Goal: Task Accomplishment & Management: Manage account settings

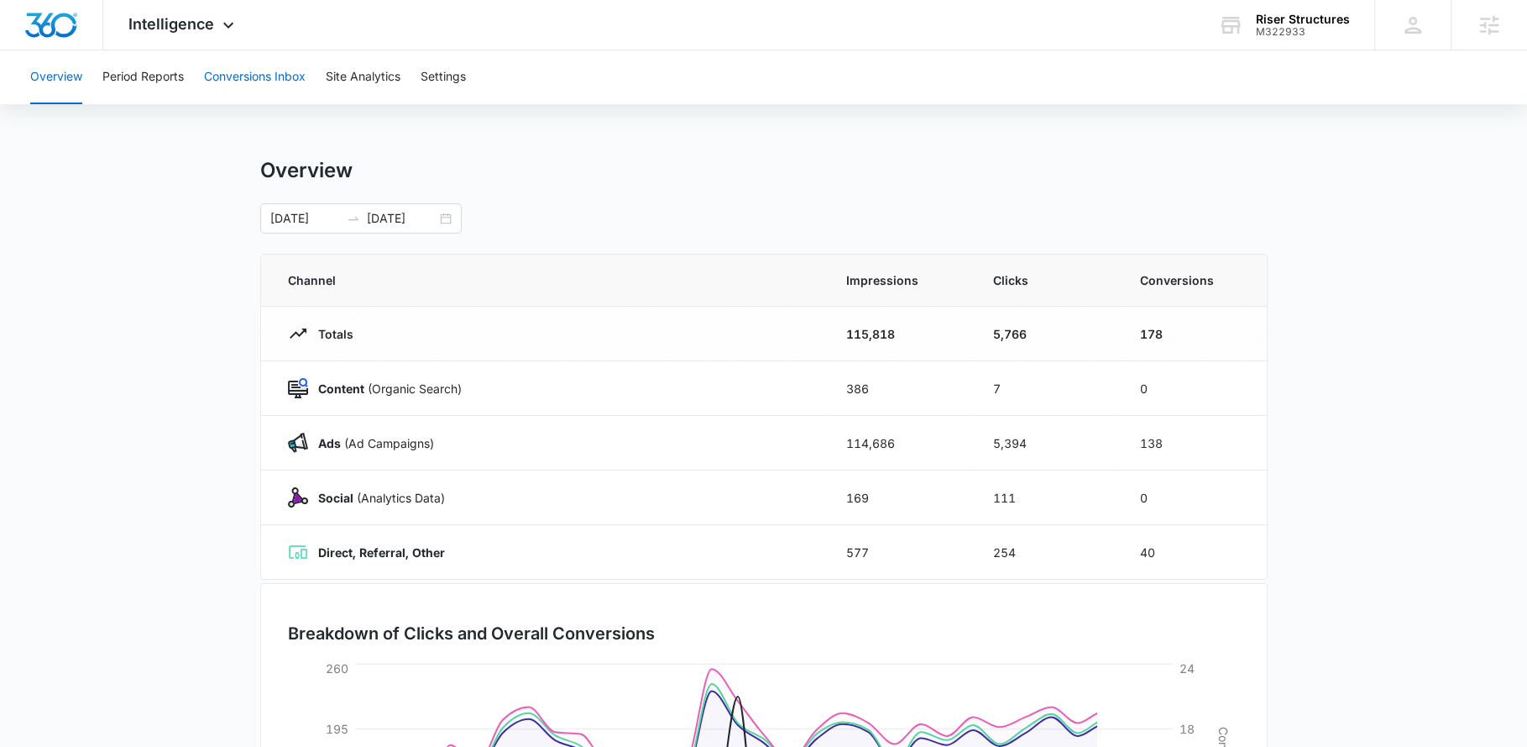
click at [250, 78] on button "Conversions Inbox" at bounding box center [255, 77] width 102 height 54
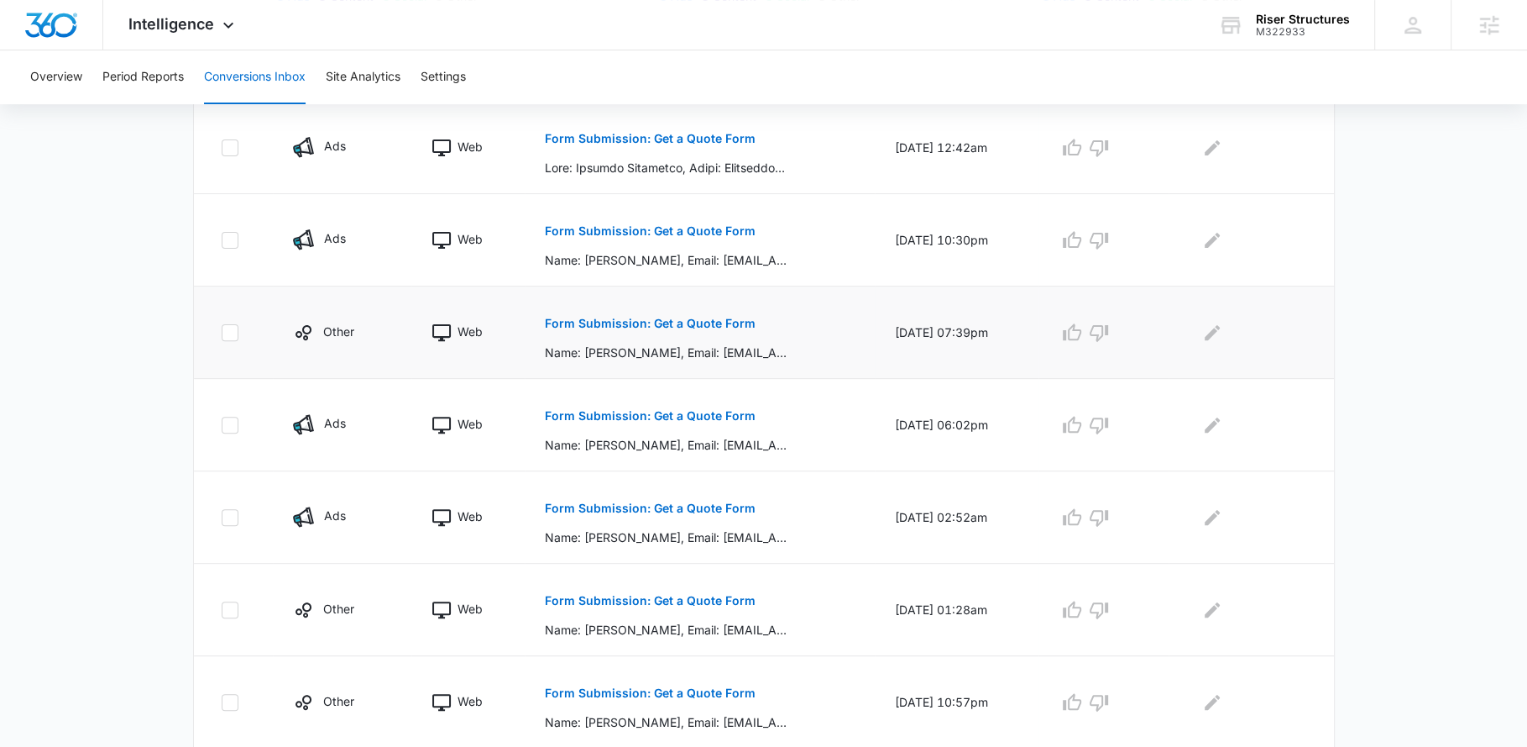
scroll to position [400, 0]
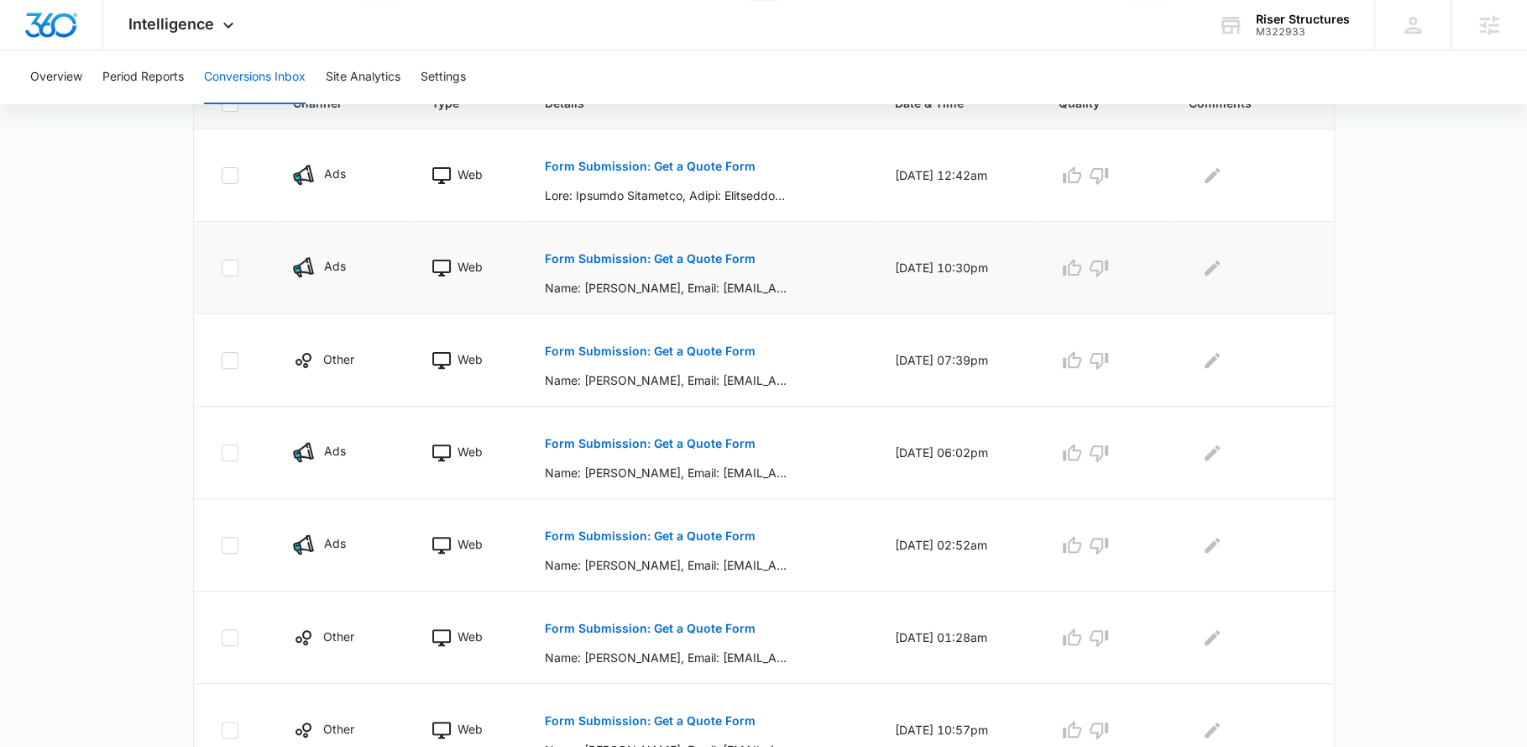
click at [643, 258] on p "Form Submission: Get a Quote Form" at bounding box center [650, 259] width 211 height 12
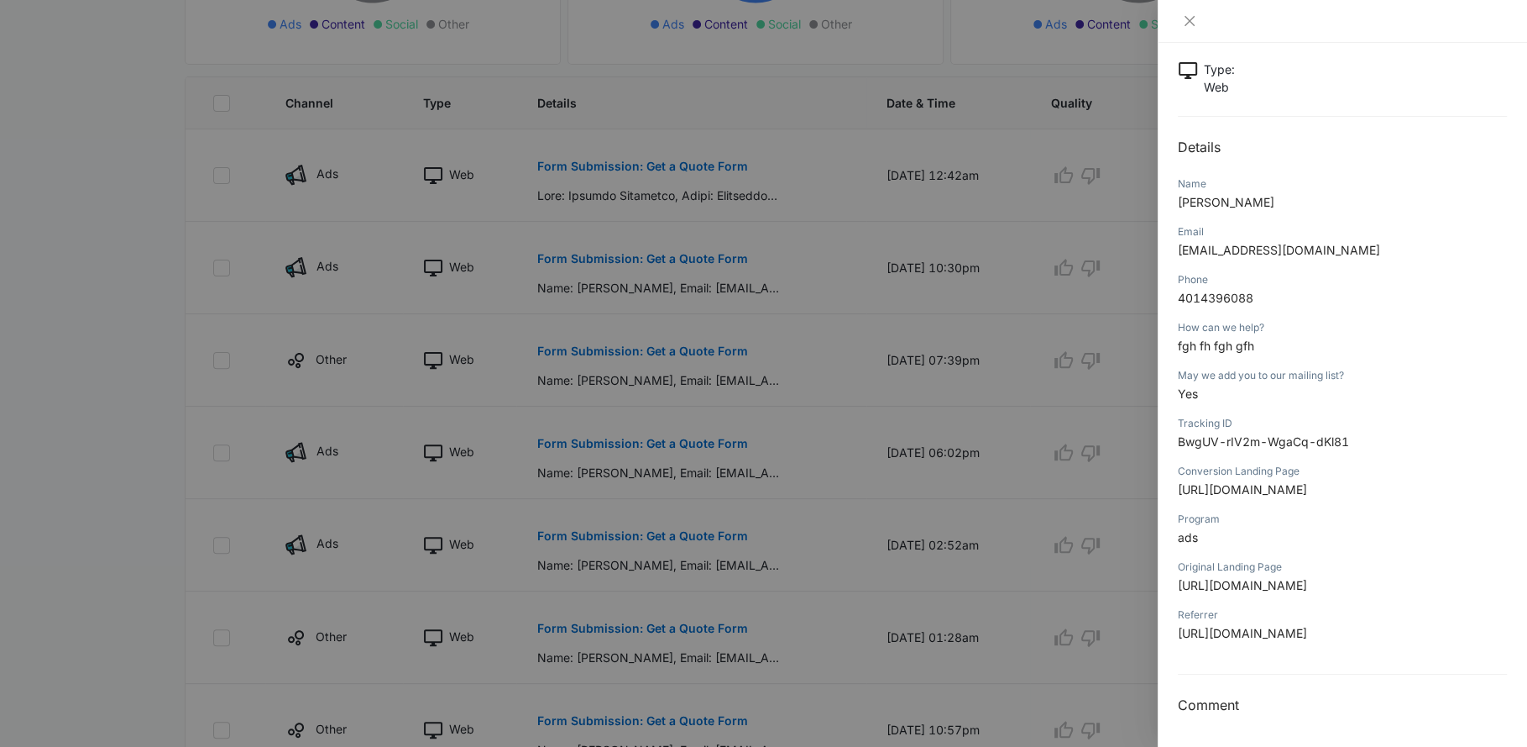
scroll to position [112, 0]
drag, startPoint x: 1271, startPoint y: 338, endPoint x: 1176, endPoint y: 336, distance: 95.8
click at [1176, 336] on div "Form Submission: Get a Quote Form [DATE] 10:30pm Type : Web Details Name [PERSO…" at bounding box center [1342, 395] width 369 height 704
click at [681, 150] on div at bounding box center [763, 373] width 1527 height 747
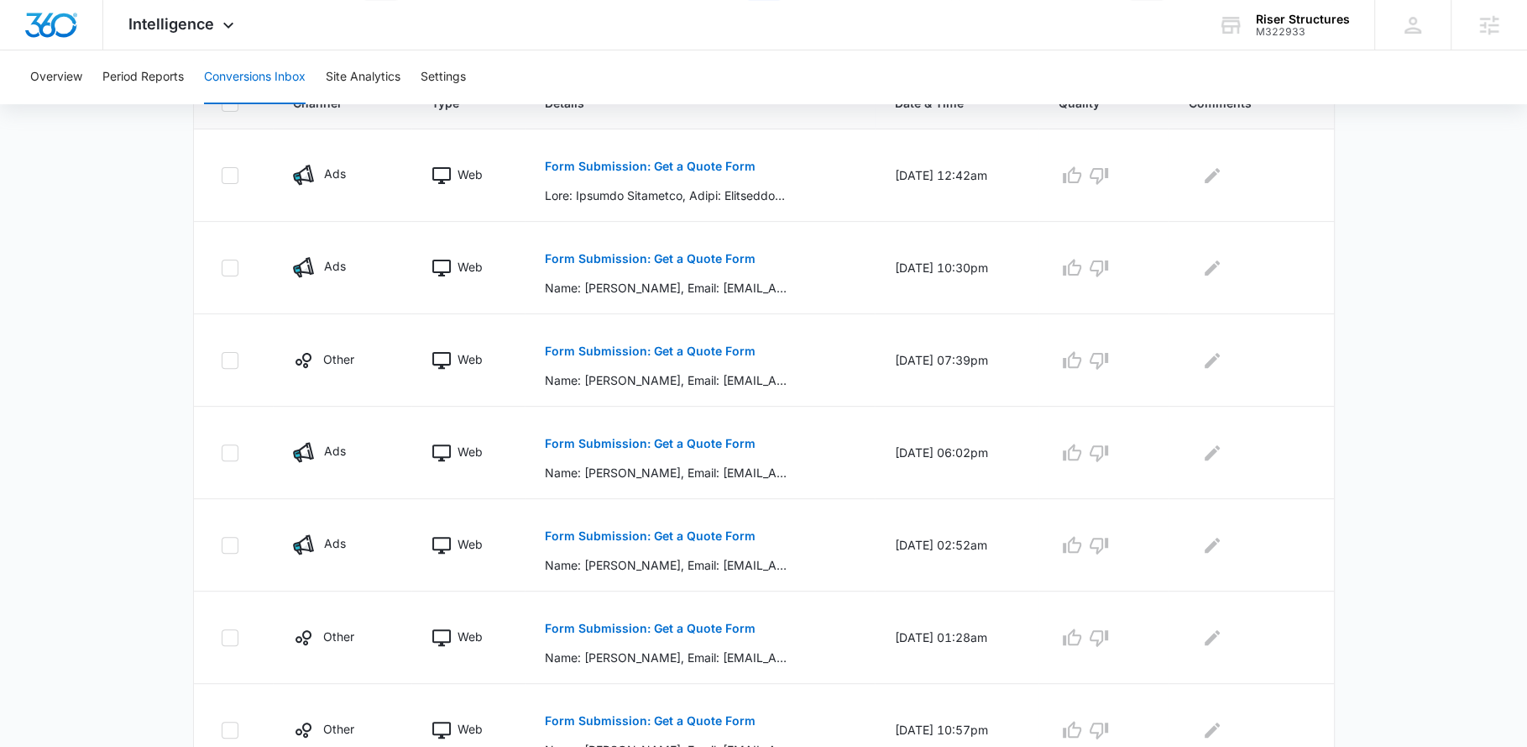
click at [682, 165] on p "Form Submission: Get a Quote Form" at bounding box center [650, 166] width 211 height 12
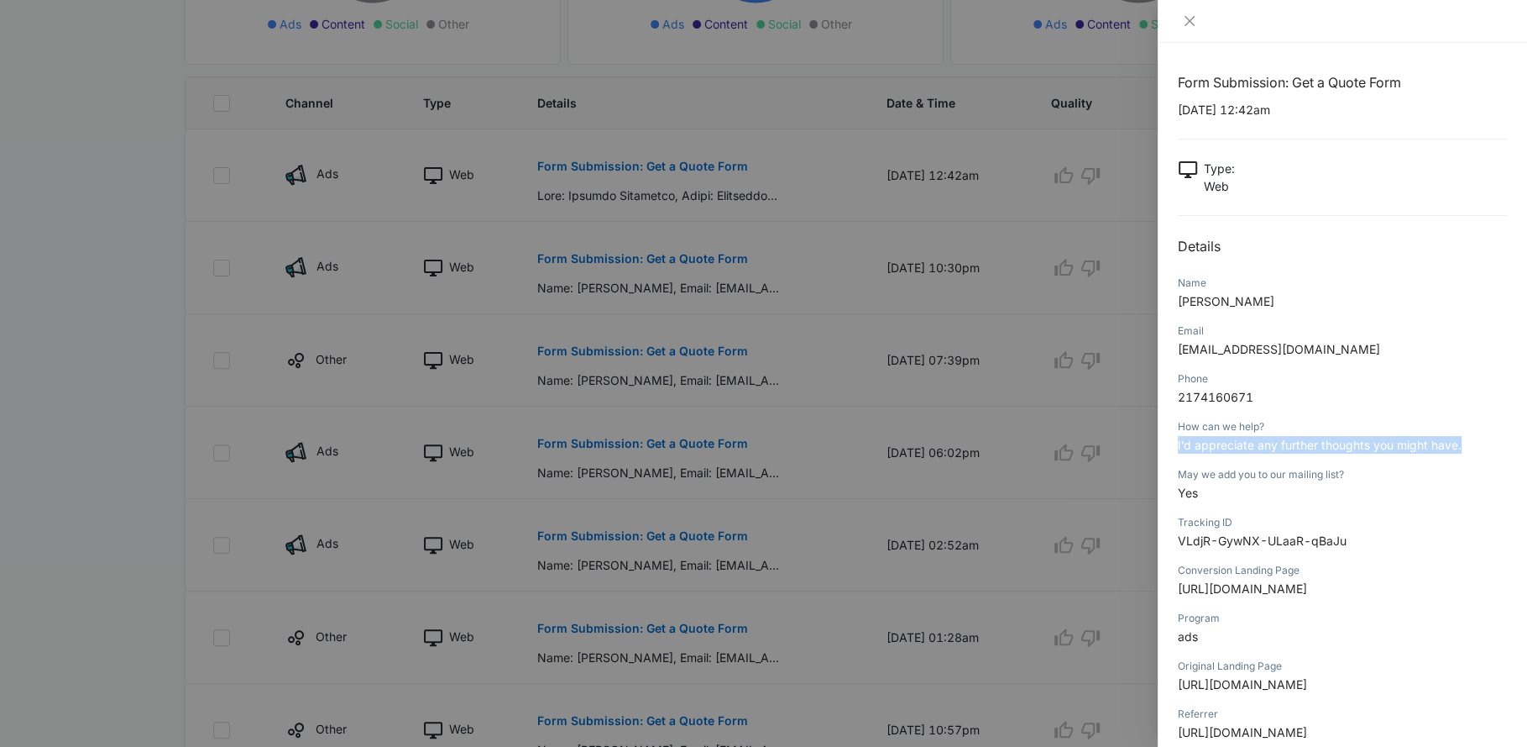
drag, startPoint x: 1475, startPoint y: 446, endPoint x: 1173, endPoint y: 443, distance: 302.3
click at [1173, 443] on div "Form Submission: Get a Quote Form [DATE] 12:42am Type : Web Details Name [PERSO…" at bounding box center [1342, 395] width 369 height 704
click at [1187, 21] on icon "close" at bounding box center [1189, 20] width 13 height 13
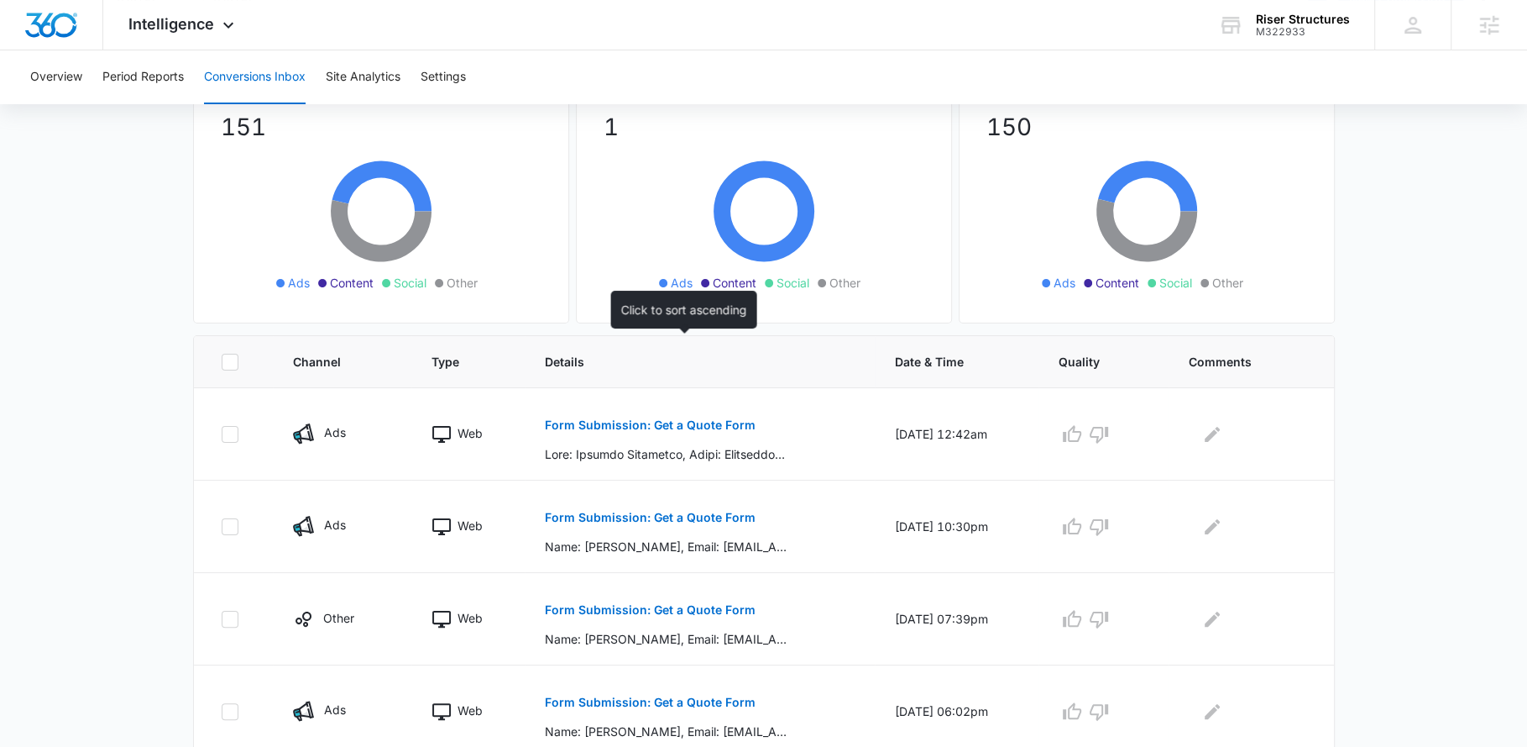
scroll to position [0, 0]
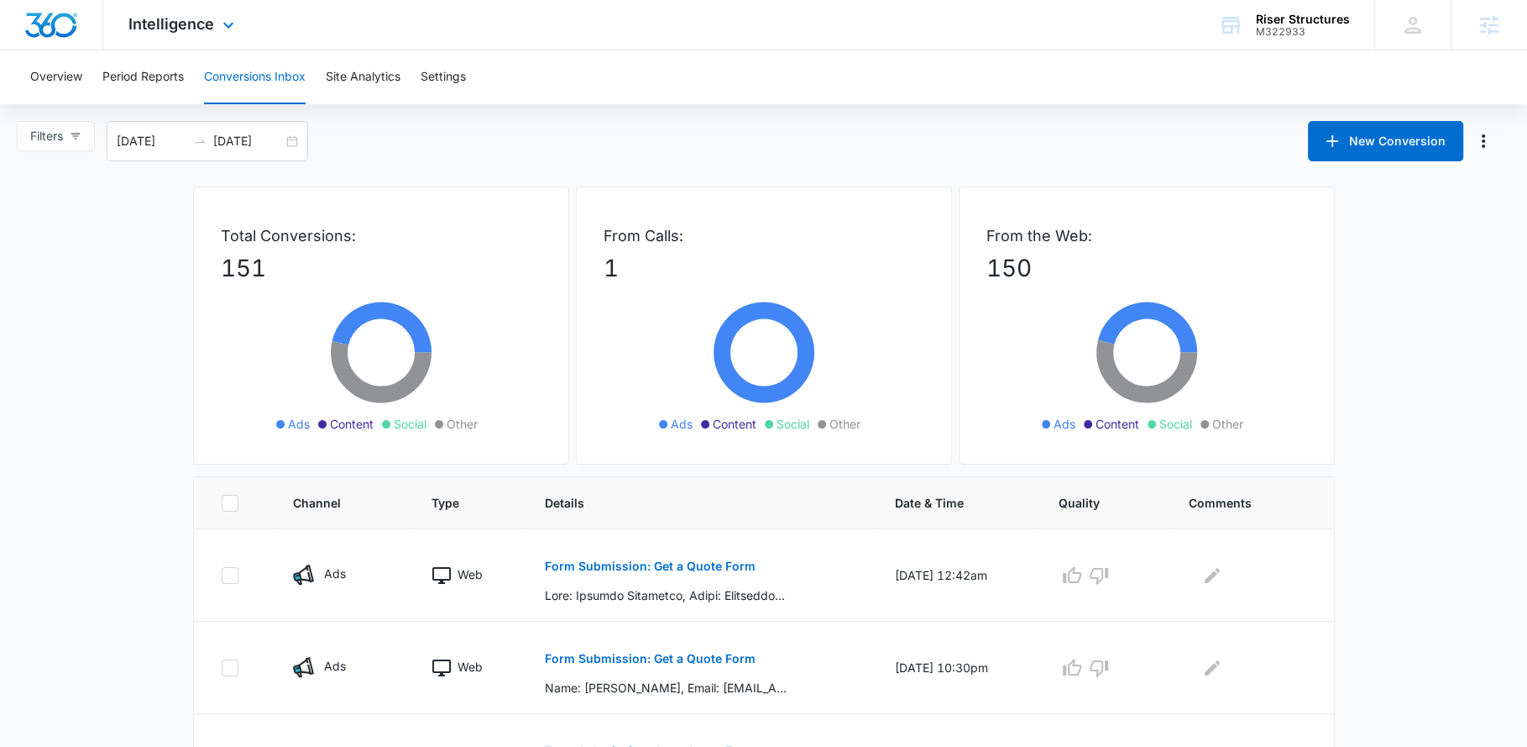
click at [191, 35] on div "Intelligence Apps Reputation Websites Forms CRM Email Social Shop Payments POS …" at bounding box center [183, 25] width 160 height 50
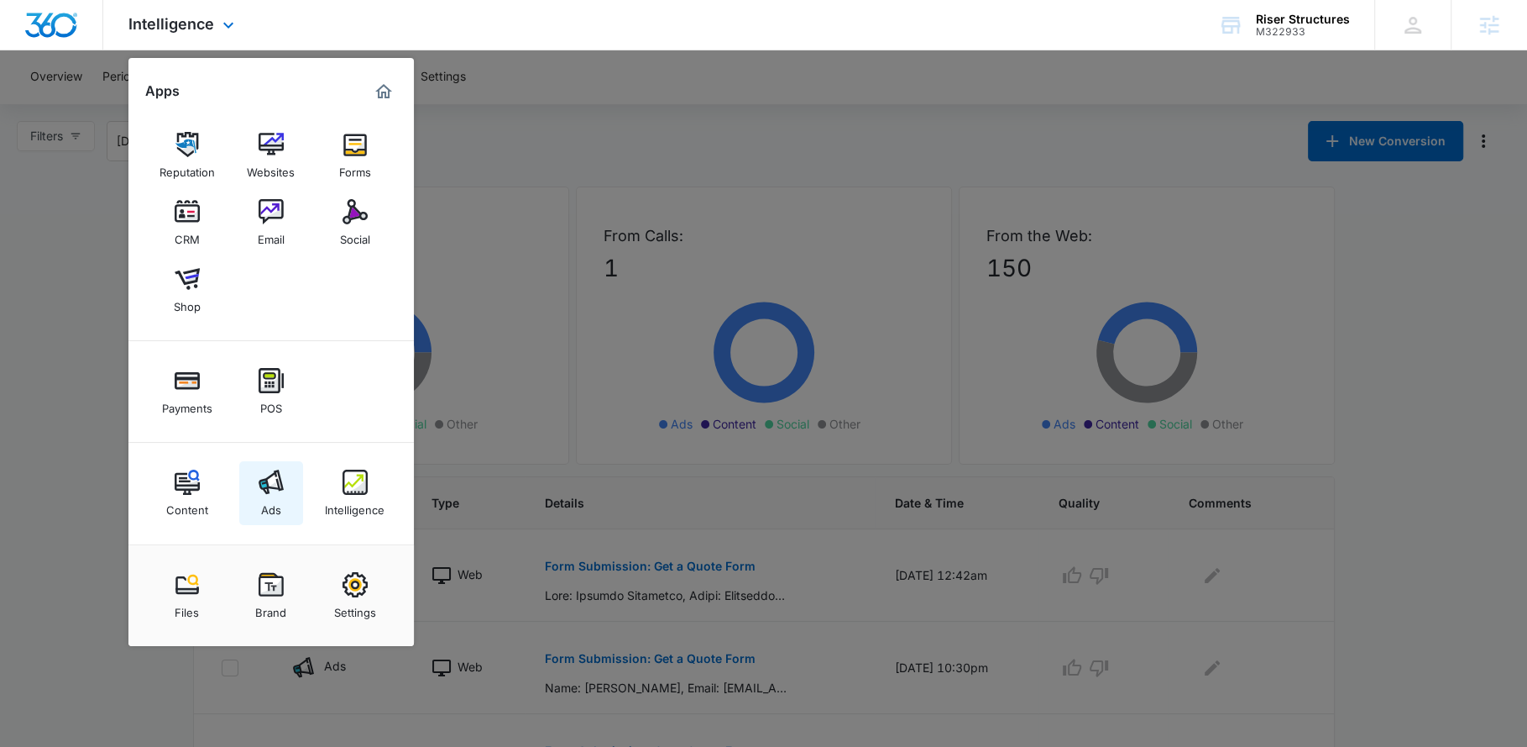
click at [268, 489] on img at bounding box center [271, 481] width 25 height 25
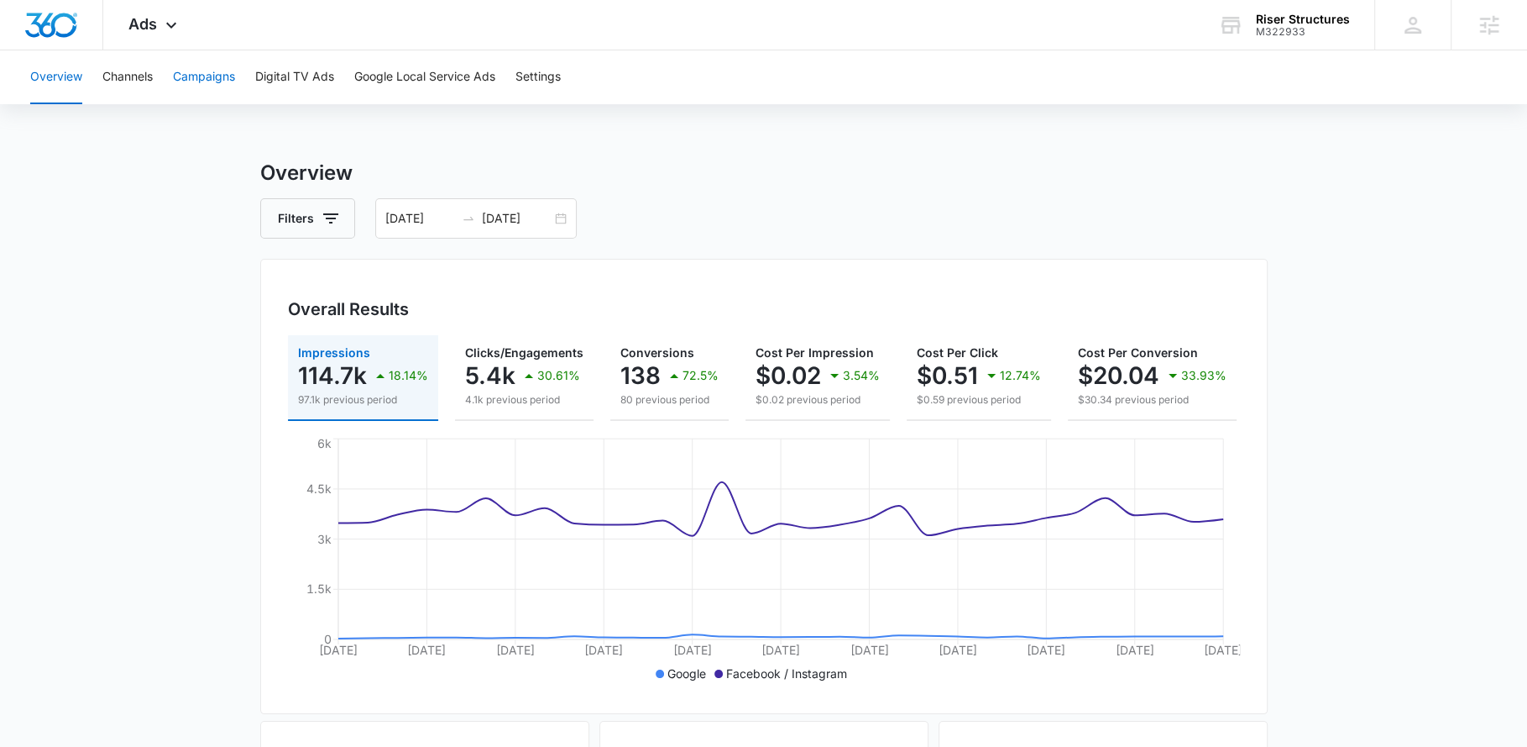
click at [205, 80] on button "Campaigns" at bounding box center [204, 77] width 62 height 54
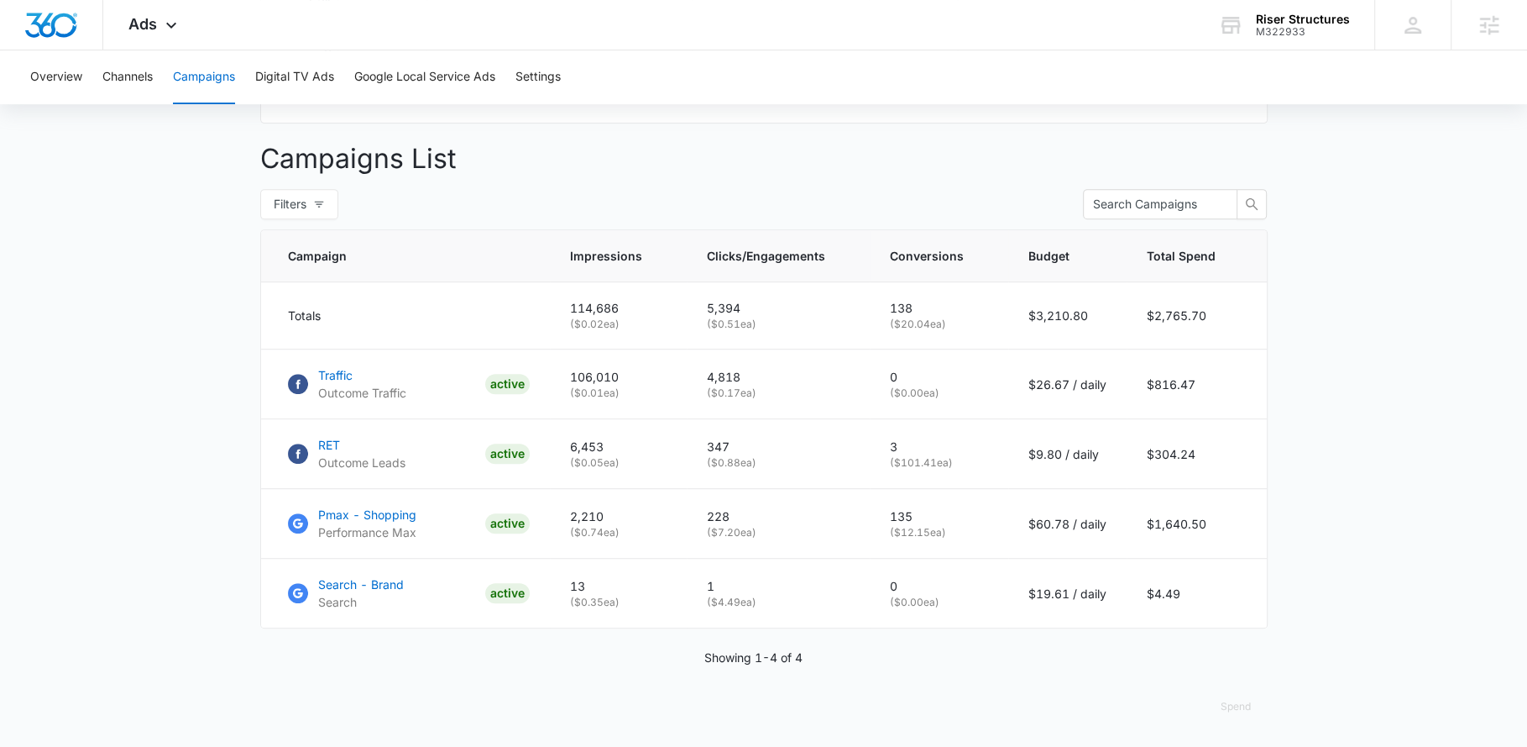
scroll to position [603, 0]
click at [1337, 37] on div "Riser Structures M322933 Your Accounts View All" at bounding box center [1283, 25] width 181 height 50
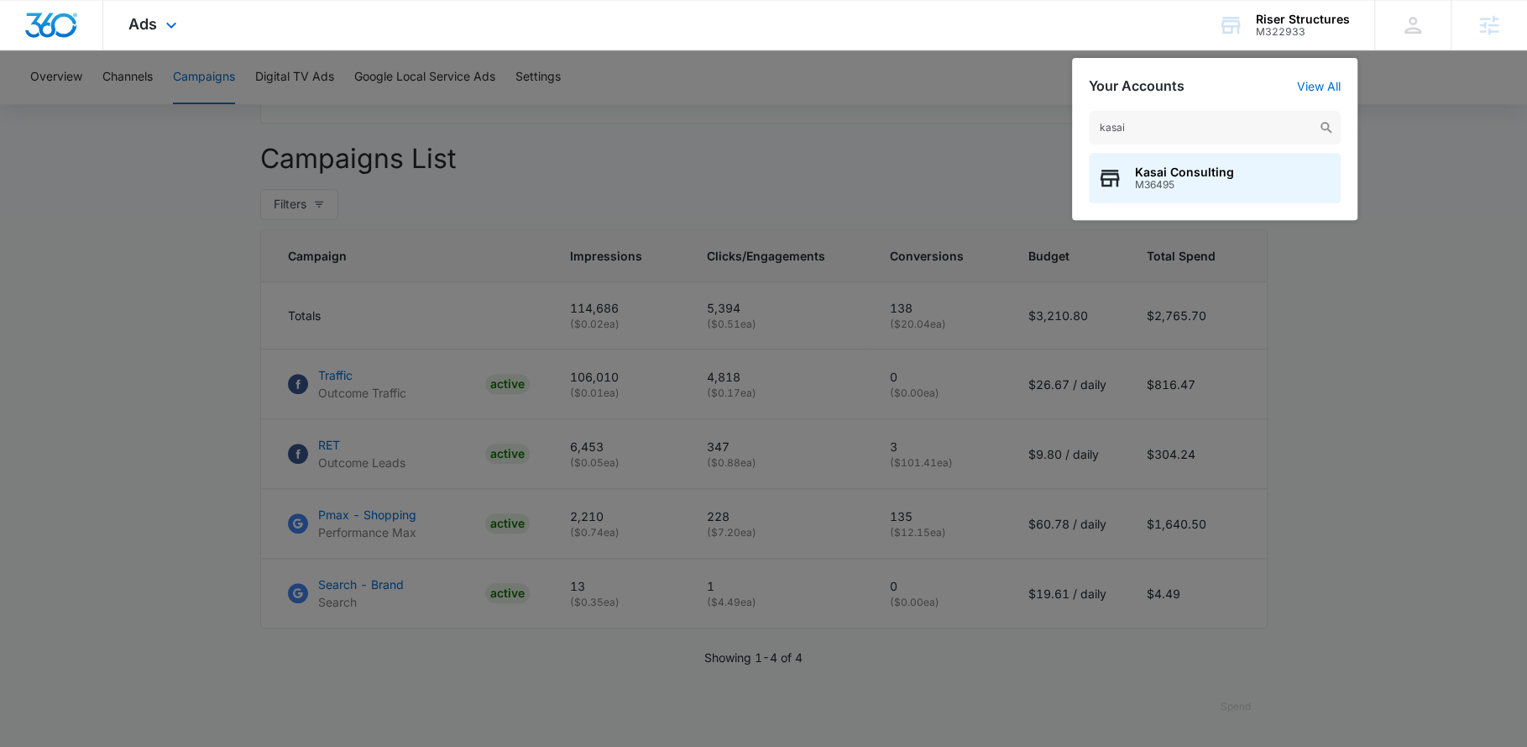
type input "kasai"
click at [1156, 181] on span "M36495" at bounding box center [1184, 185] width 99 height 12
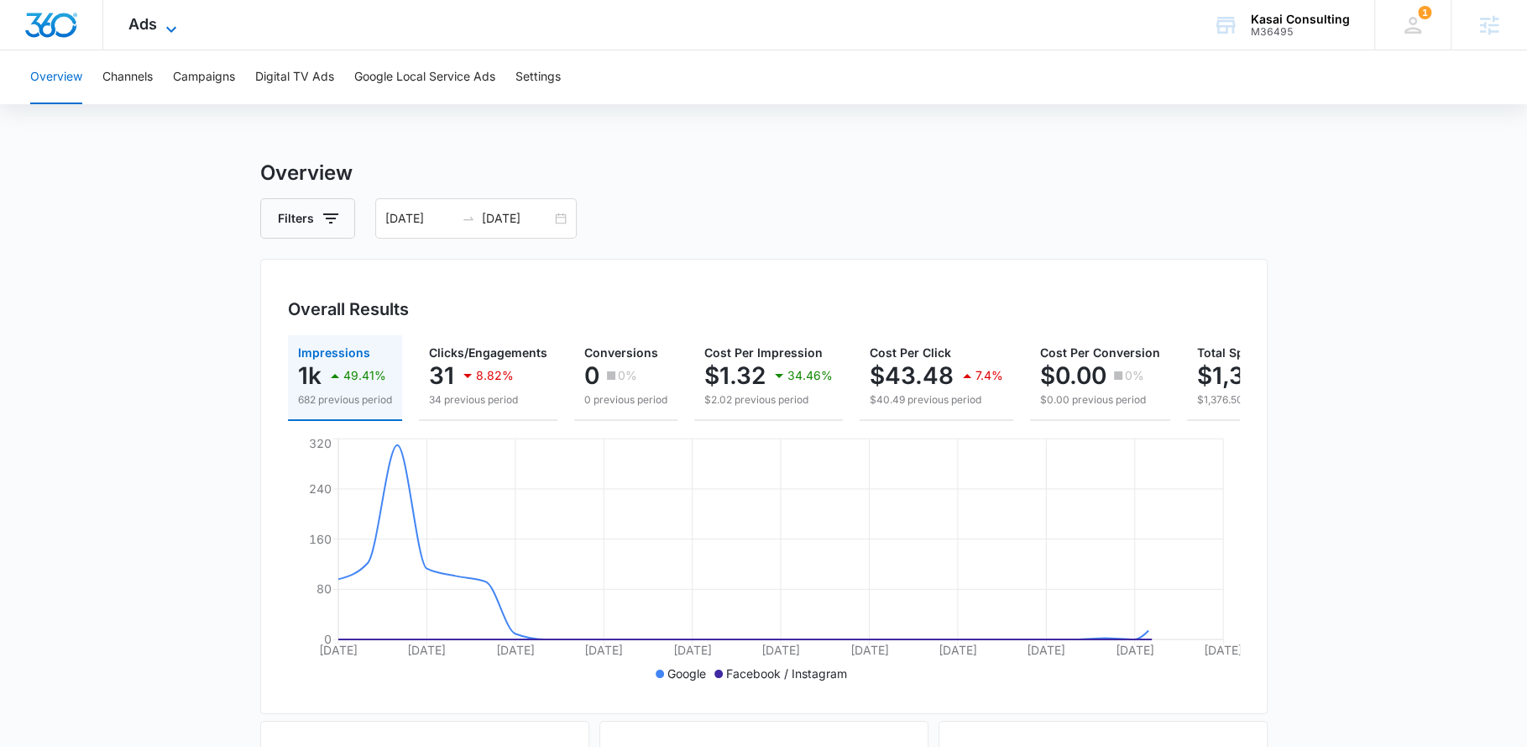
click at [136, 24] on span "Ads" at bounding box center [142, 24] width 29 height 18
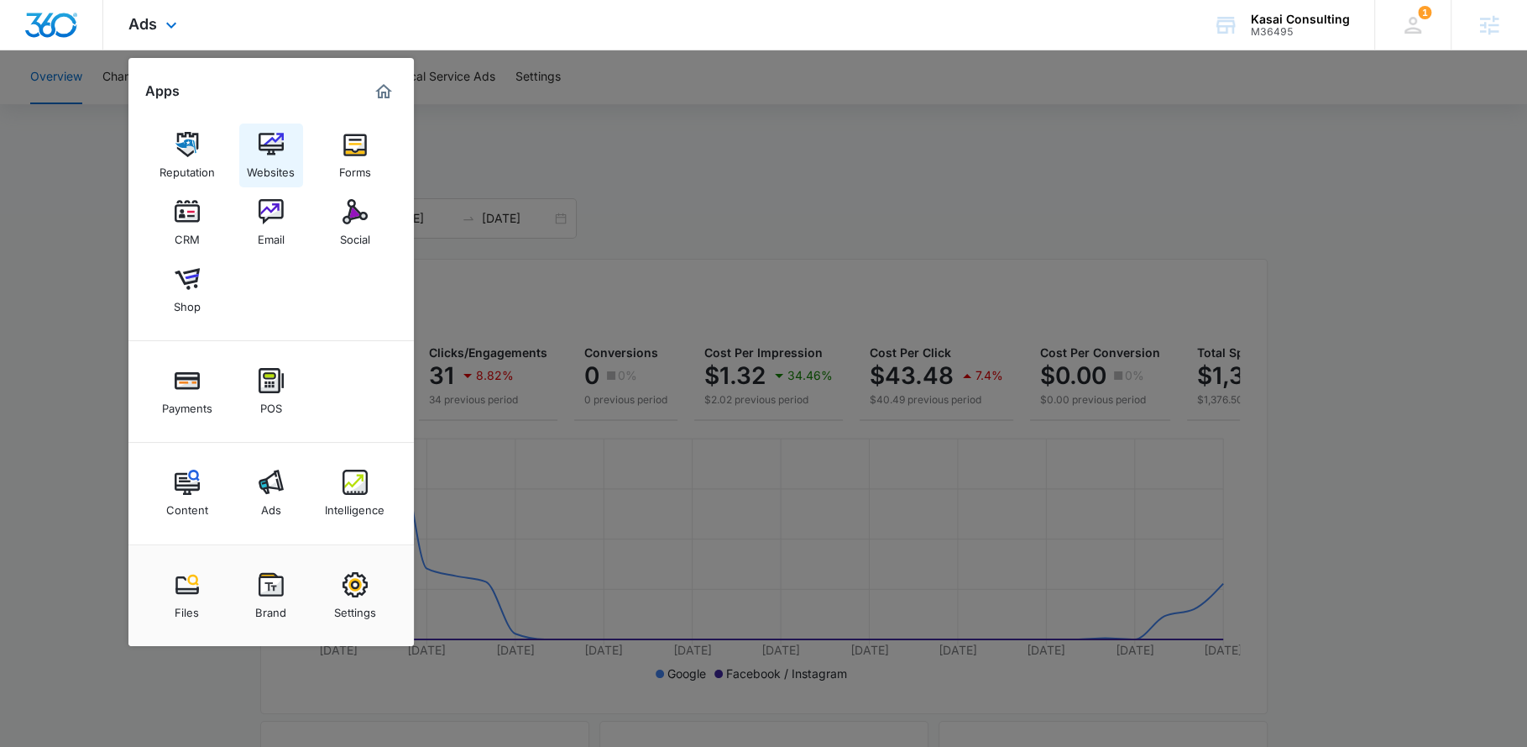
click at [285, 156] on link "Websites" at bounding box center [271, 155] width 64 height 64
